Goal: Navigation & Orientation: Find specific page/section

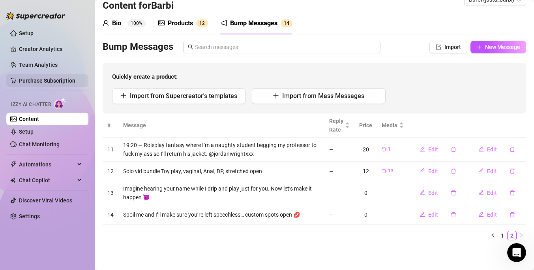
scroll to position [1, 0]
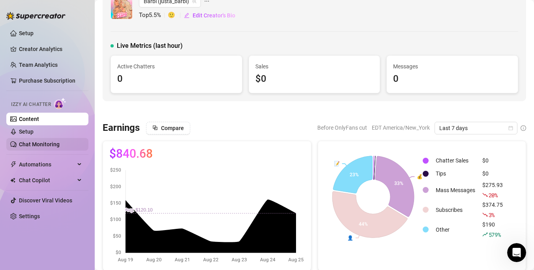
click at [25, 147] on link "Chat Monitoring" at bounding box center [39, 144] width 41 height 6
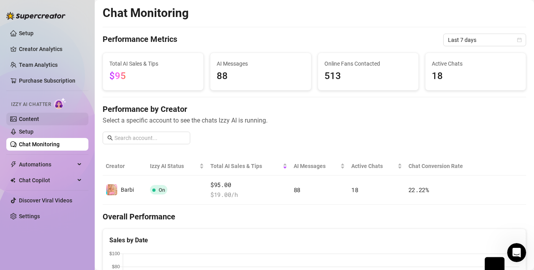
click at [39, 122] on link "Content" at bounding box center [29, 119] width 20 height 6
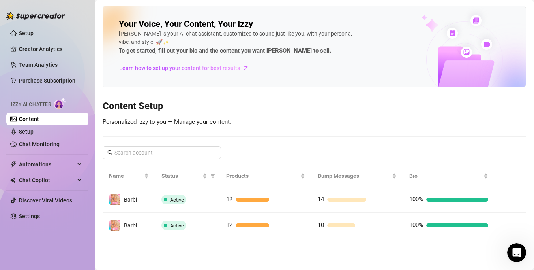
click at [39, 122] on link "Content" at bounding box center [29, 119] width 20 height 6
